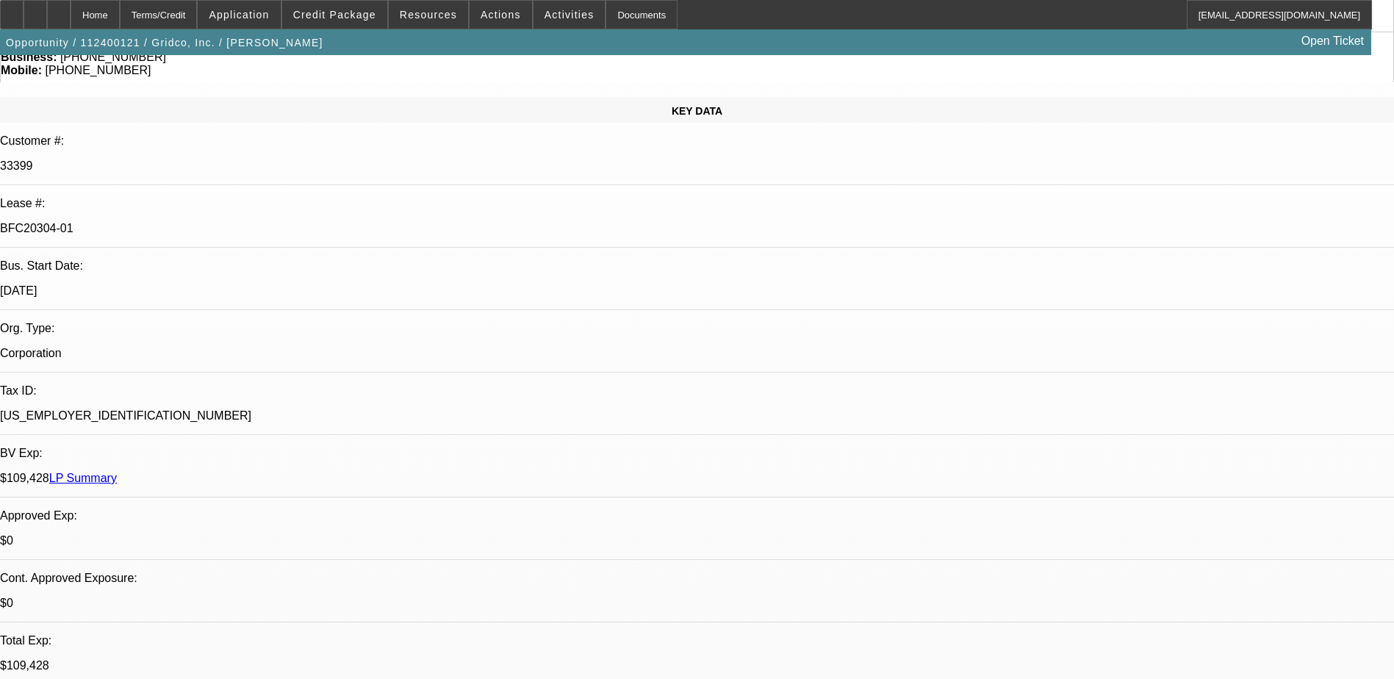
select select "0"
select select "2"
select select "0.1"
select select "0"
select select "2"
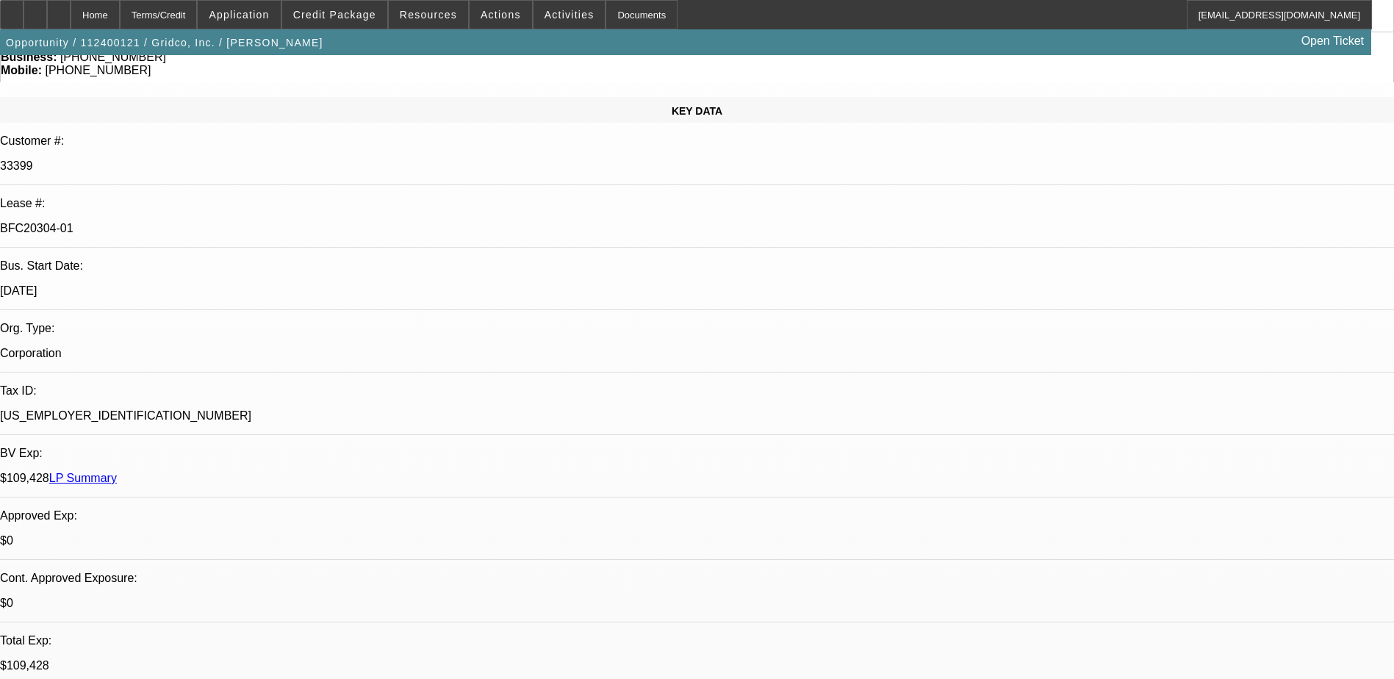
select select "0.1"
select select "0"
select select "2"
select select "0.1"
select select "0"
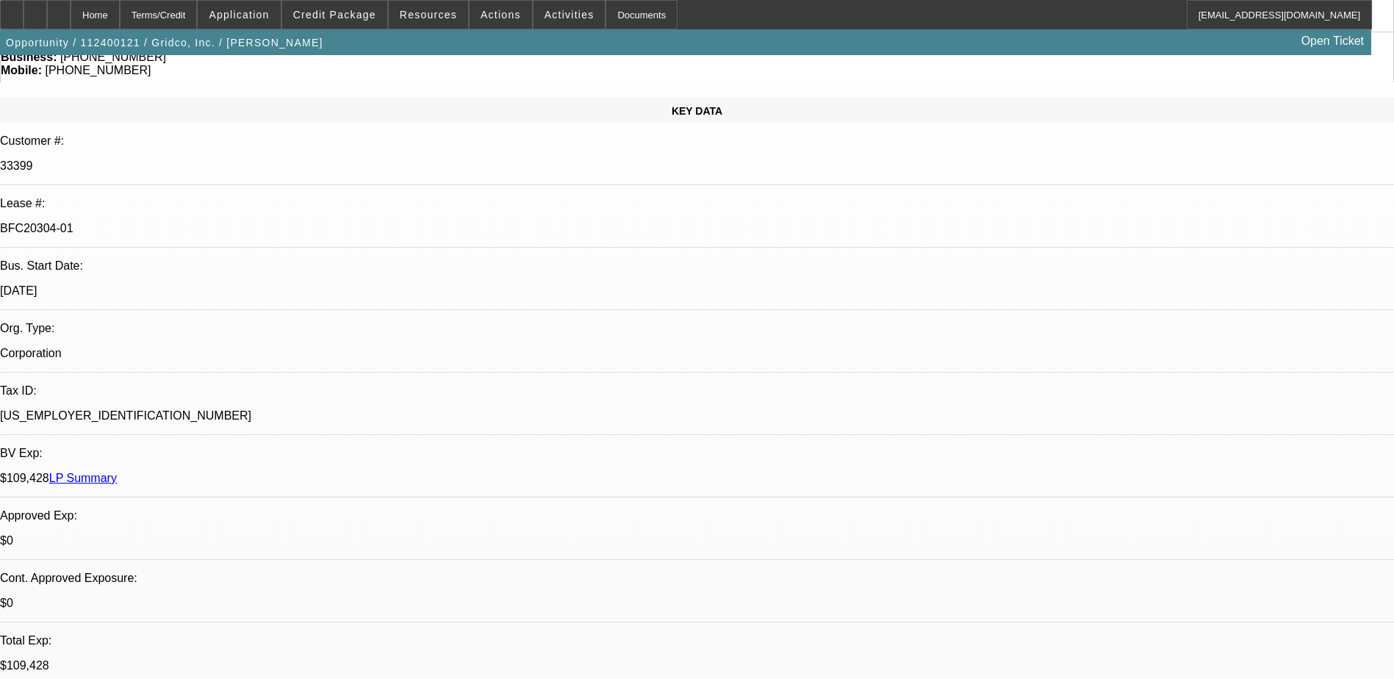
select select "2"
select select "0.1"
select select "1"
select select "2"
select select "4"
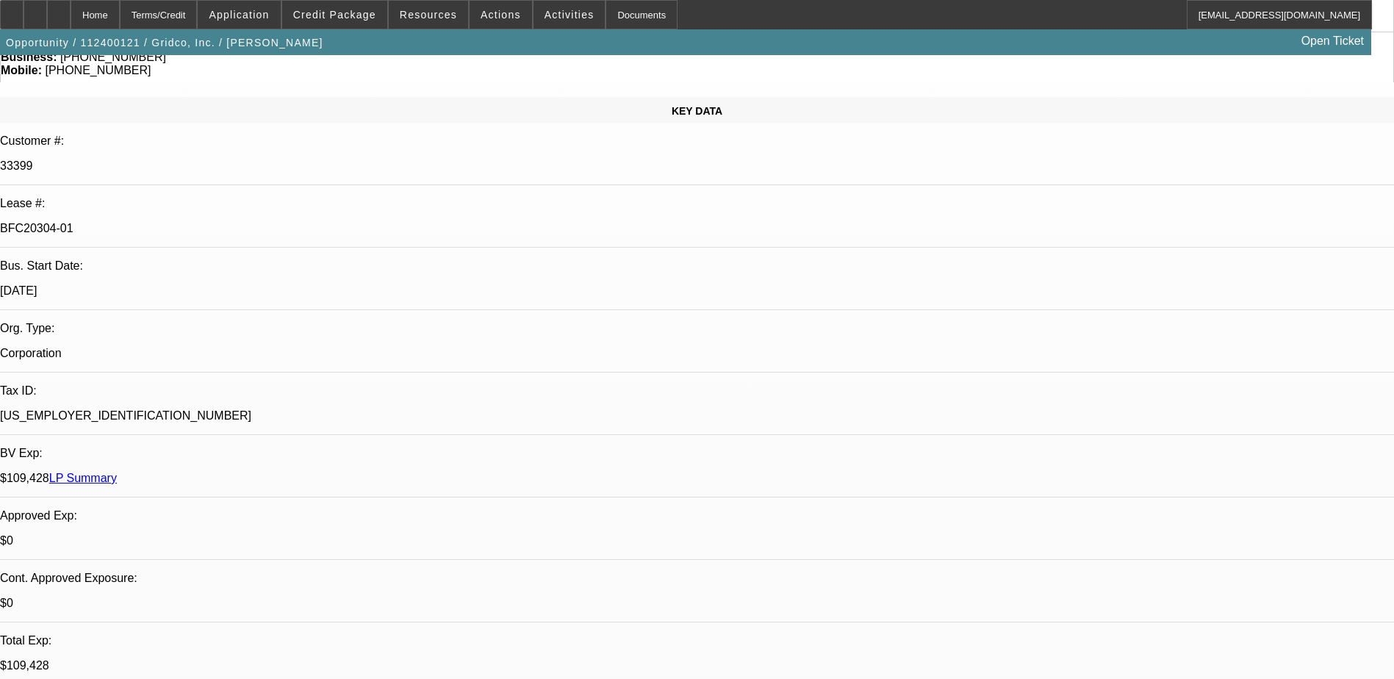
select select "1"
select select "2"
select select "4"
select select "1"
select select "2"
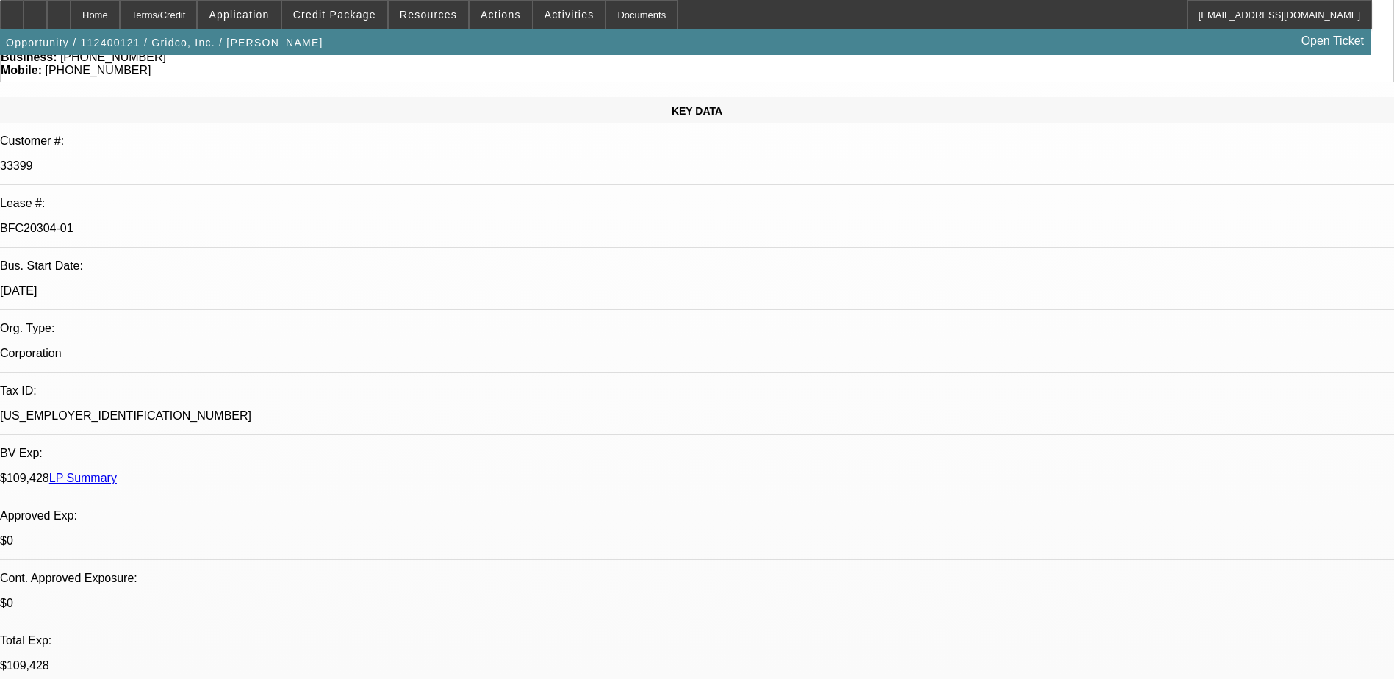
select select "4"
select select "1"
select select "2"
select select "4"
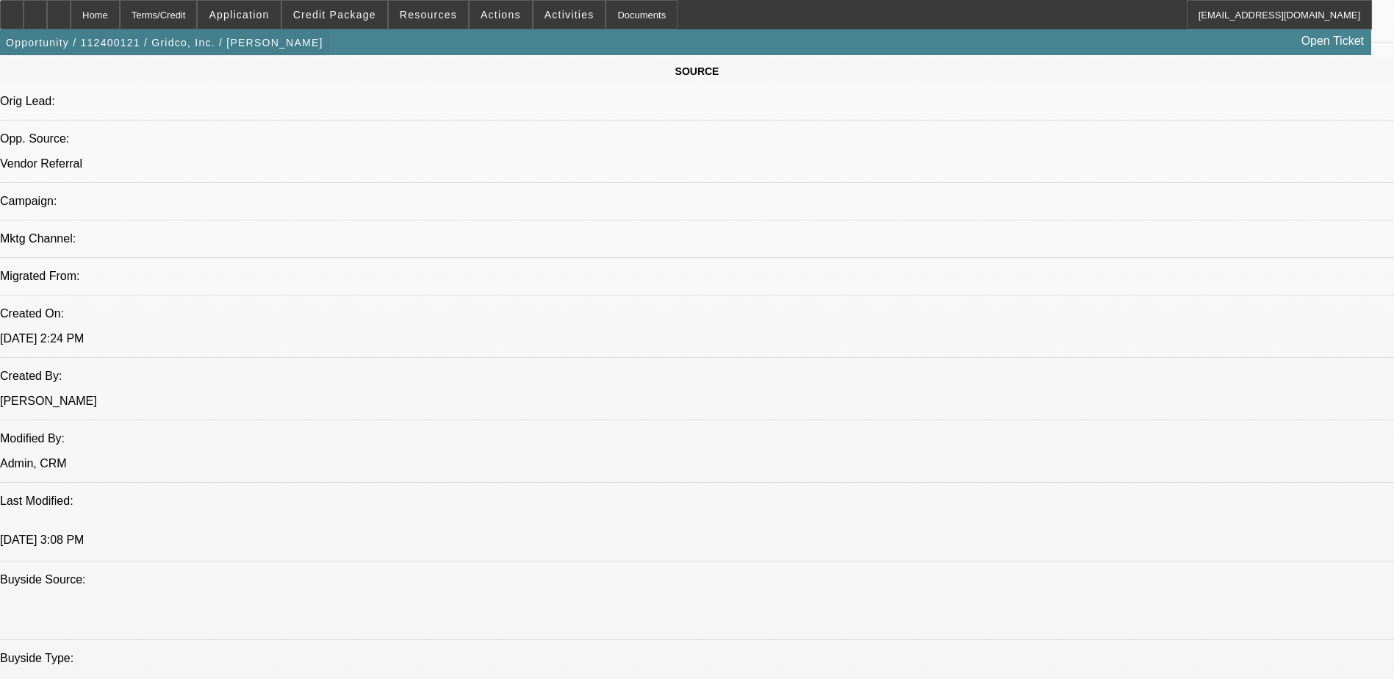
scroll to position [735, 0]
